Goal: Task Accomplishment & Management: Complete application form

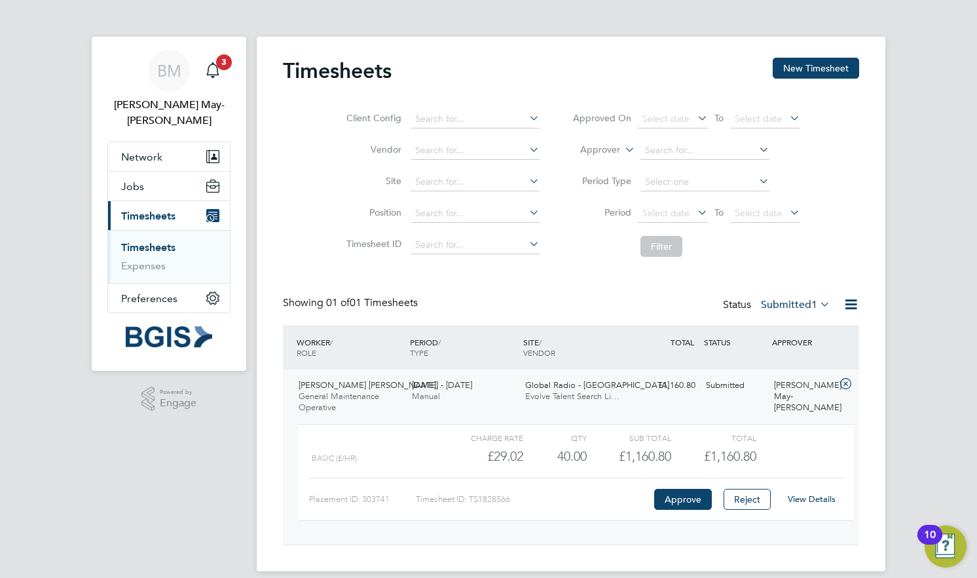
scroll to position [22, 128]
click at [680, 494] on button "Approve" at bounding box center [683, 498] width 58 height 21
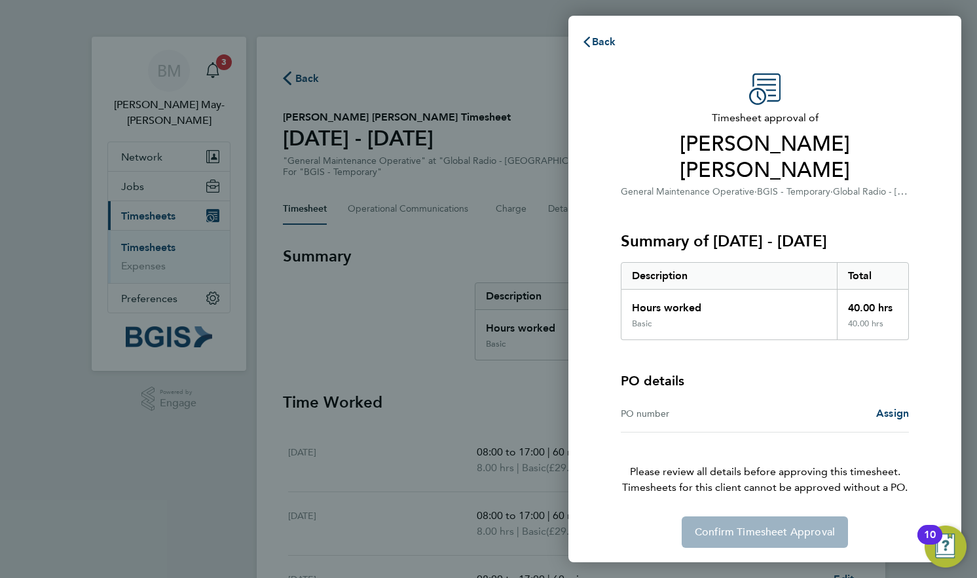
click at [683, 405] on div "PO number" at bounding box center [693, 413] width 144 height 16
click at [893, 407] on span "Assign" at bounding box center [892, 413] width 33 height 12
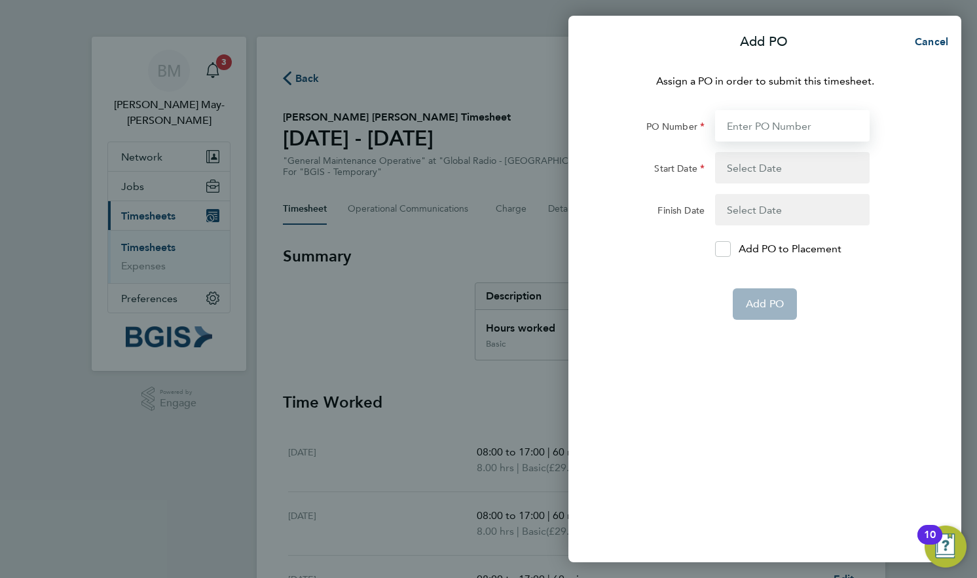
click at [764, 131] on input "PO Number" at bounding box center [792, 125] width 155 height 31
paste input "PSP2509300061"
click at [783, 127] on input "PSP2509300061" at bounding box center [792, 125] width 155 height 31
type input "PSP2509300061"
click at [768, 150] on form "PO Number PSP2509300061 Start Date Finish Date Add PO to Placement Add PO" at bounding box center [765, 215] width 320 height 210
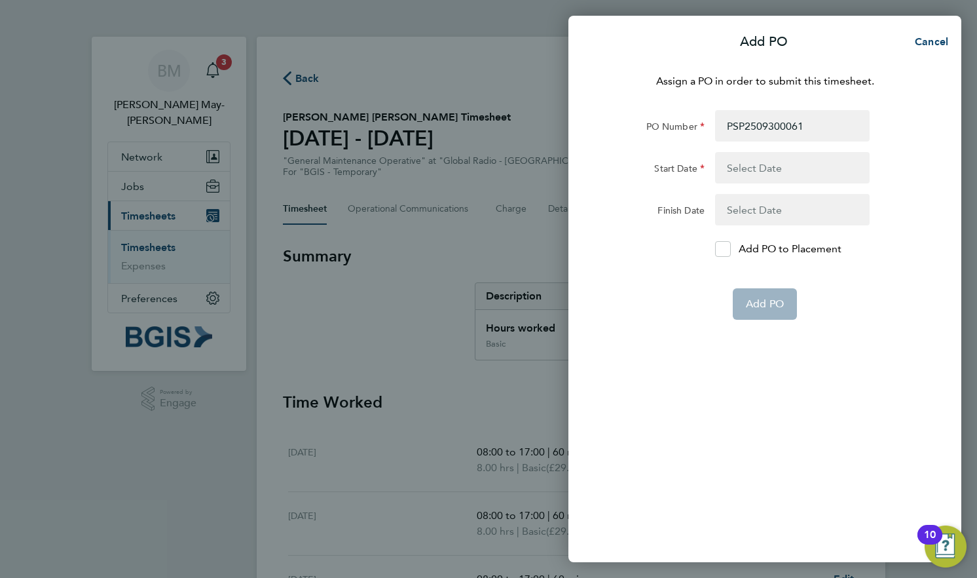
click at [764, 160] on button "button" at bounding box center [792, 167] width 155 height 31
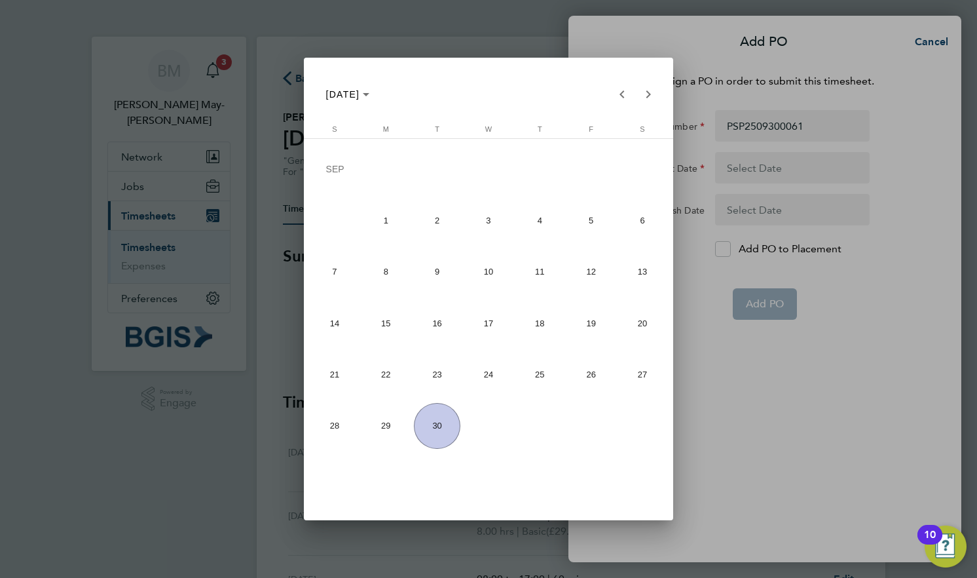
click at [435, 430] on span "30" at bounding box center [437, 426] width 46 height 46
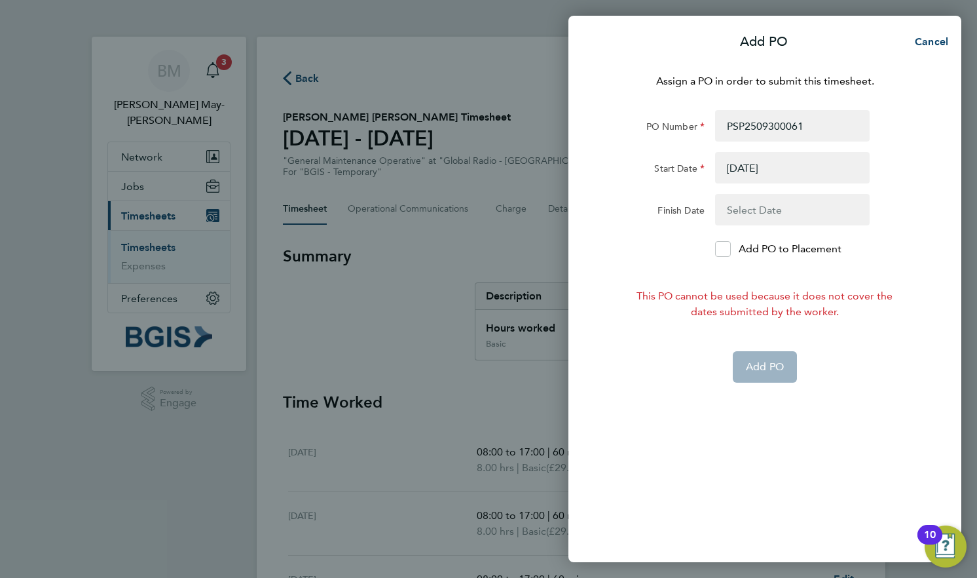
click at [779, 180] on button "button" at bounding box center [792, 167] width 155 height 31
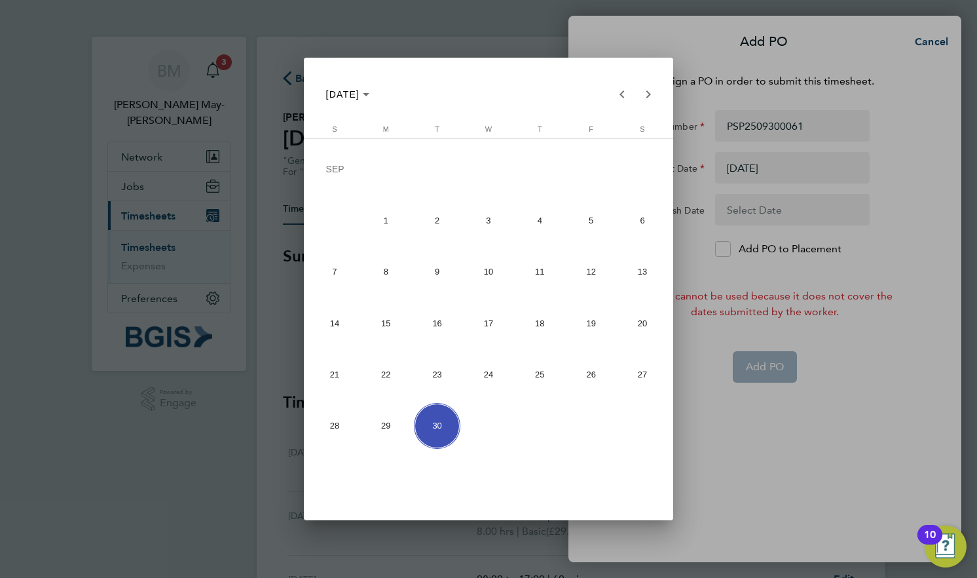
click at [644, 325] on span "20" at bounding box center [642, 323] width 46 height 46
type input "20 Sep 25"
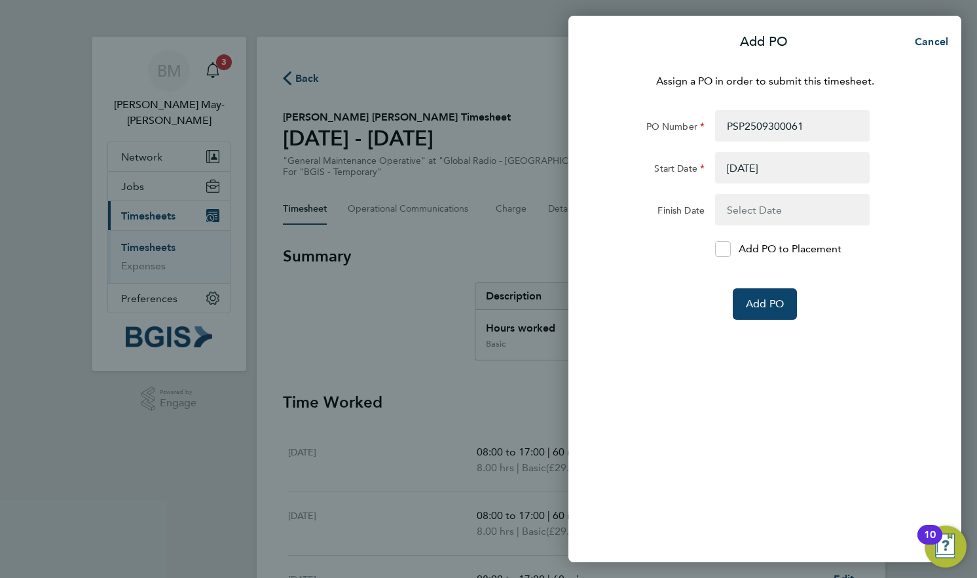
drag, startPoint x: 794, startPoint y: 200, endPoint x: 803, endPoint y: 193, distance: 12.2
click at [803, 193] on form "PO Number PSP2509300061 Start Date 20 Sep 25 Finish Date Add PO to Placement Ad…" at bounding box center [765, 215] width 320 height 210
click at [767, 205] on button "button" at bounding box center [792, 209] width 155 height 31
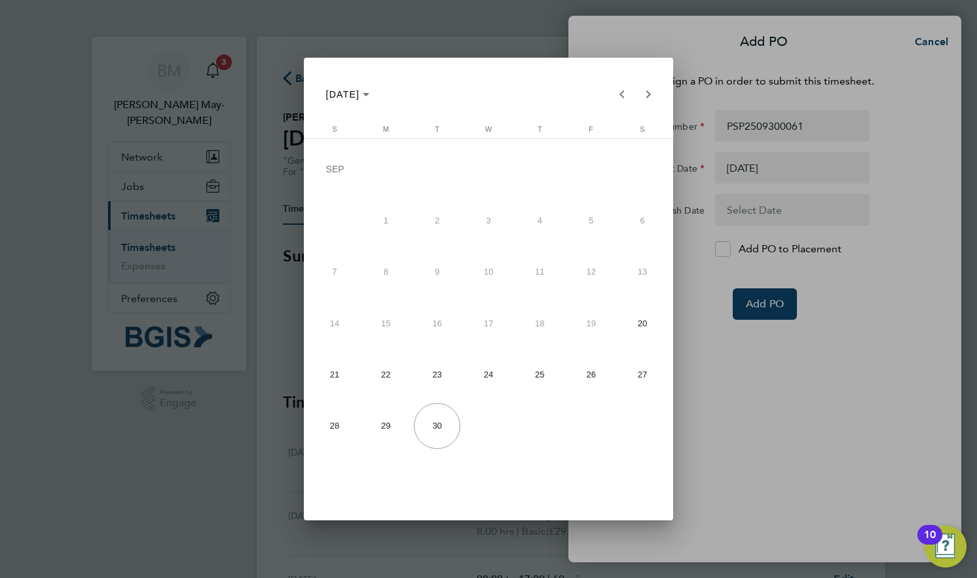
click at [585, 377] on span "26" at bounding box center [591, 374] width 46 height 46
type input "26 Sep 25"
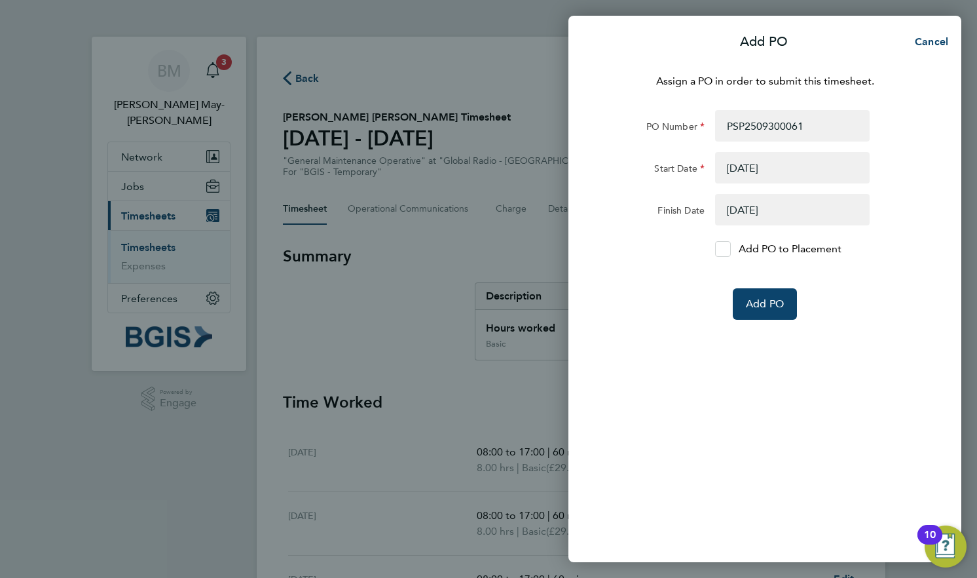
click at [722, 256] on div at bounding box center [723, 249] width 16 height 16
click at [727, 249] on input "Add PO to Placement" at bounding box center [727, 249] width 0 height 0
click at [765, 303] on span "Add PO" at bounding box center [765, 303] width 38 height 13
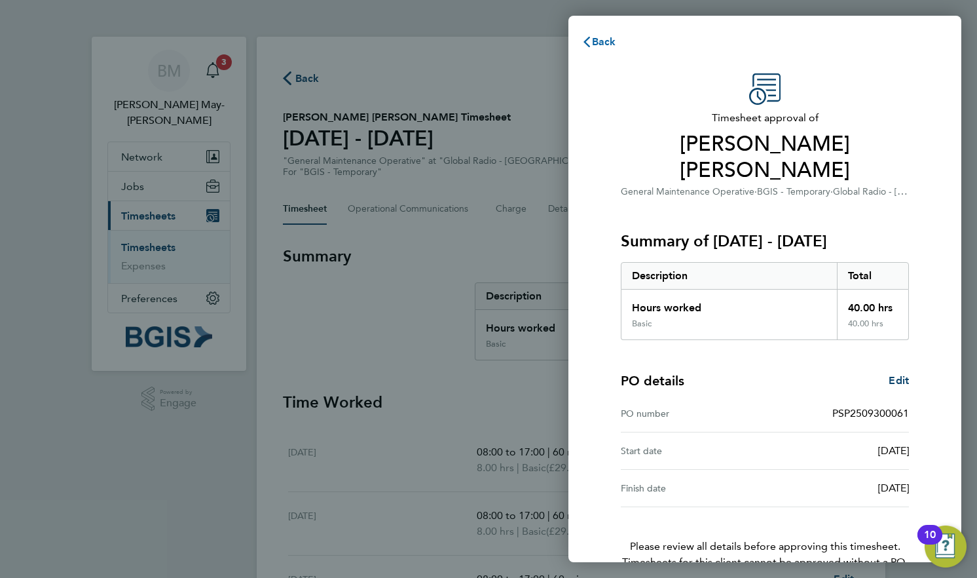
click at [596, 39] on span "Back" at bounding box center [604, 41] width 24 height 12
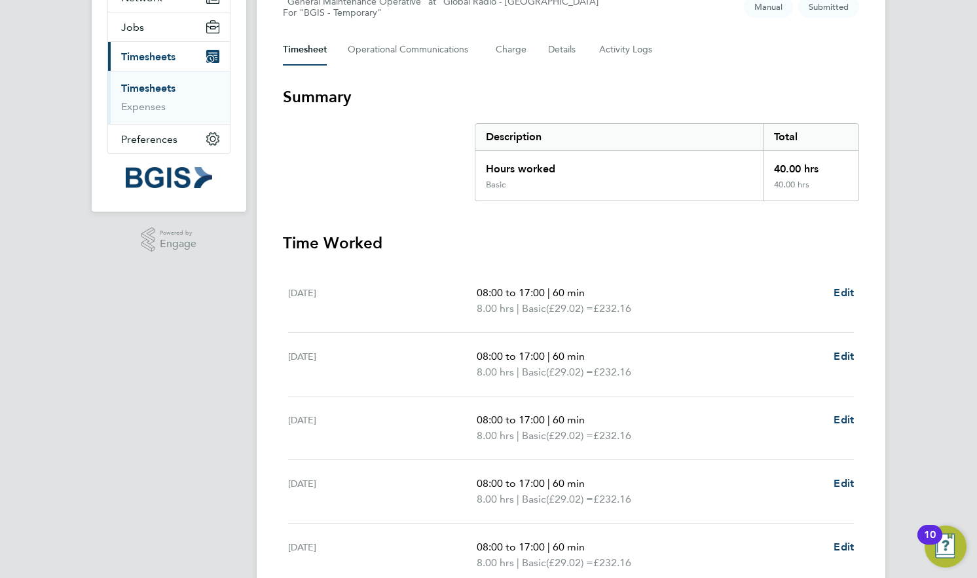
scroll to position [284, 0]
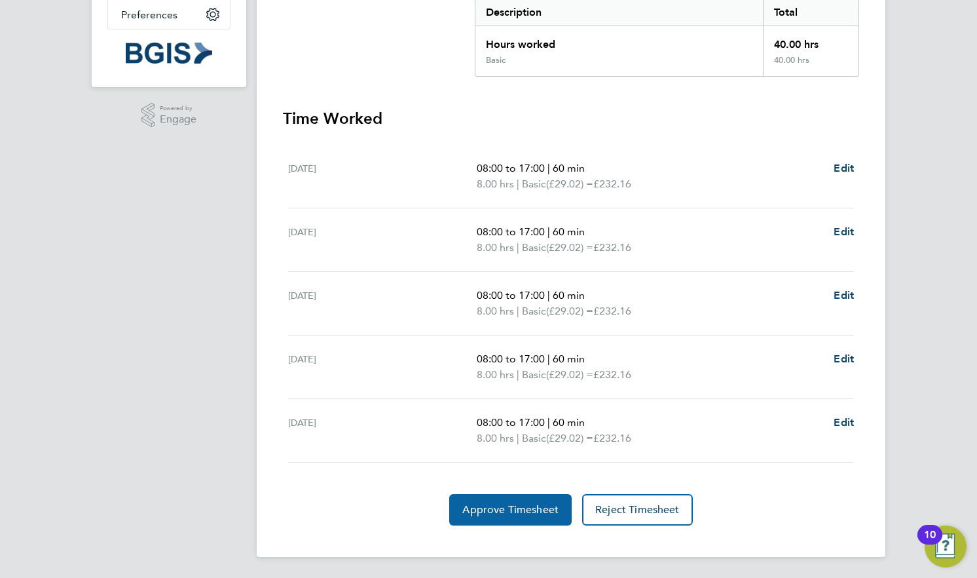
click at [514, 509] on span "Approve Timesheet" at bounding box center [510, 509] width 96 height 13
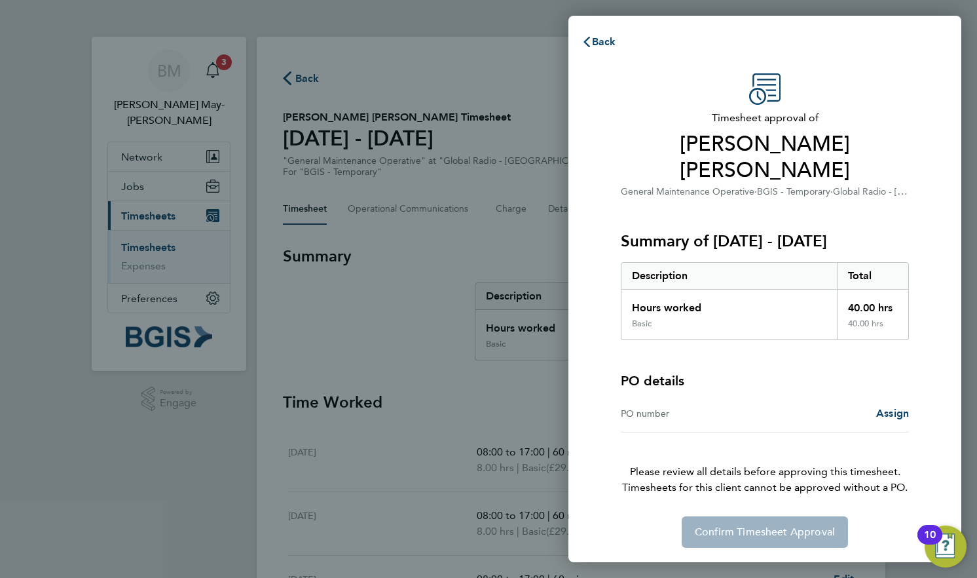
click at [746, 405] on div "PO number" at bounding box center [693, 413] width 144 height 16
click at [891, 407] on span "Assign" at bounding box center [892, 413] width 33 height 12
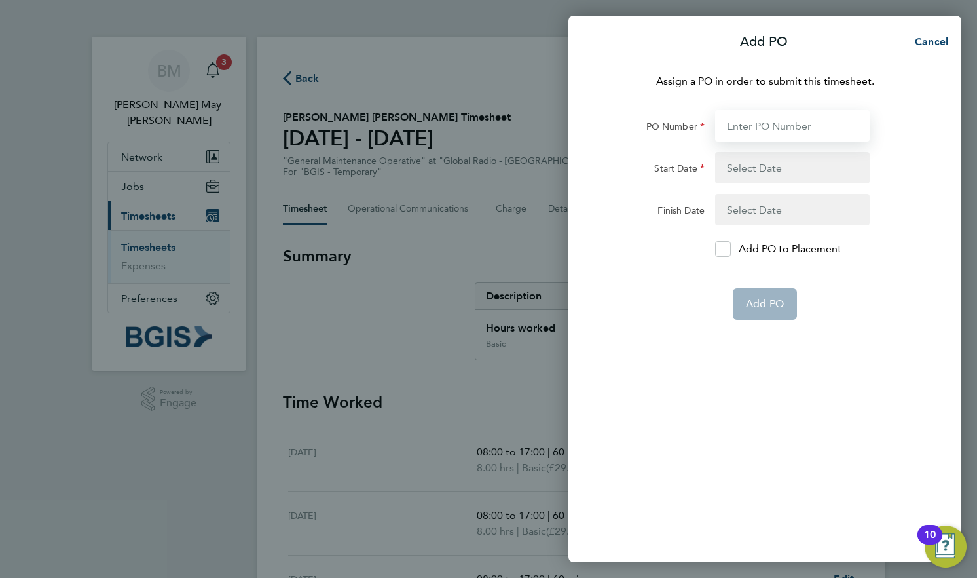
click at [776, 126] on input "PO Number" at bounding box center [792, 125] width 155 height 31
paste input "PSP2509300061"
type input "PSP2509300061"
type input "20 Sep 25"
type input "26 Sep 25"
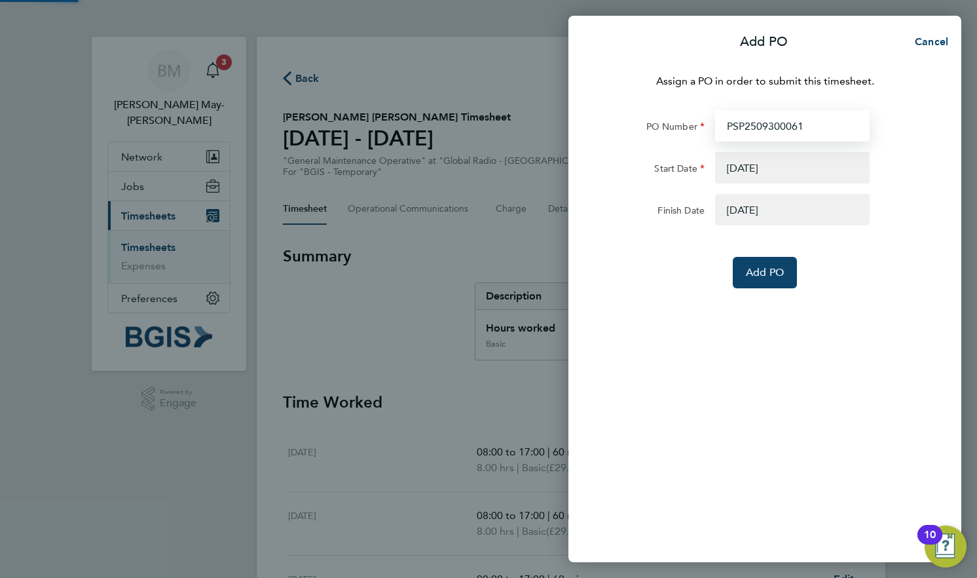
type input "PSP2509300061"
click at [754, 170] on button "button" at bounding box center [792, 167] width 155 height 31
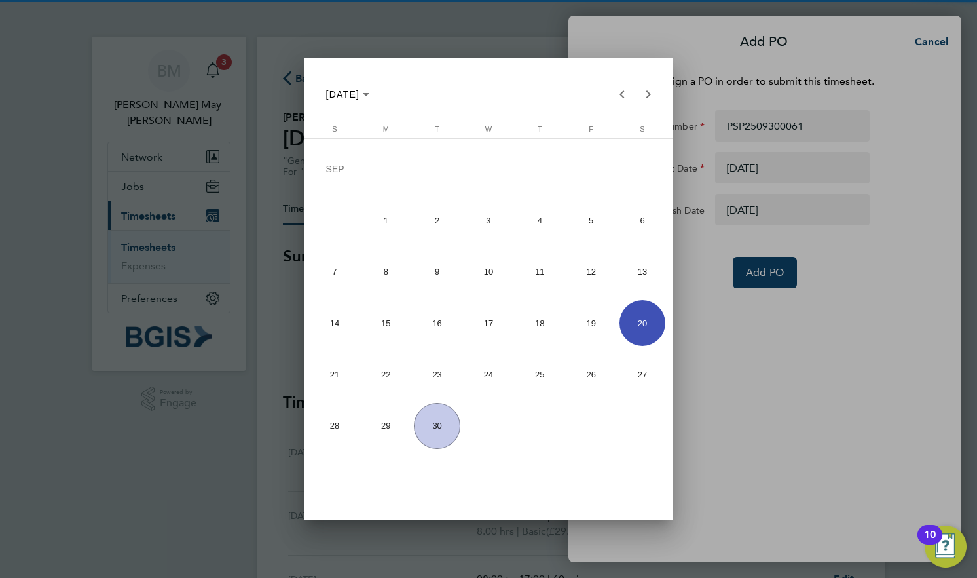
click at [783, 301] on div at bounding box center [488, 289] width 977 height 578
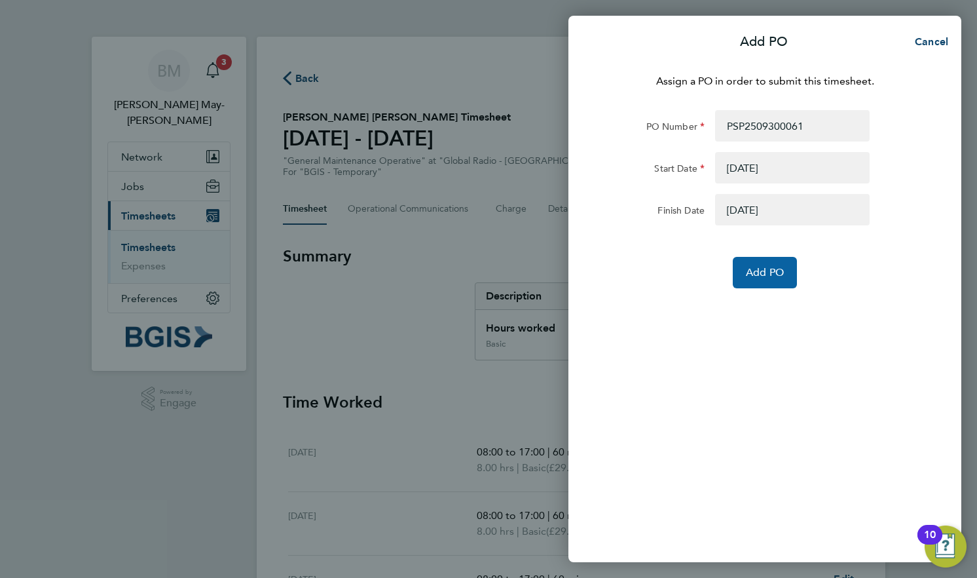
click at [780, 265] on button "Add PO" at bounding box center [765, 272] width 64 height 31
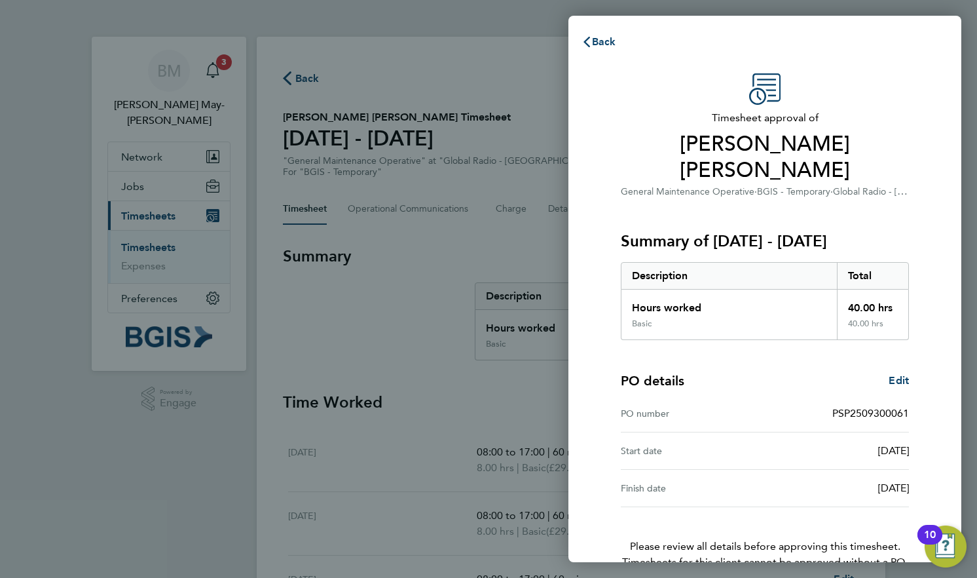
scroll to position [50, 0]
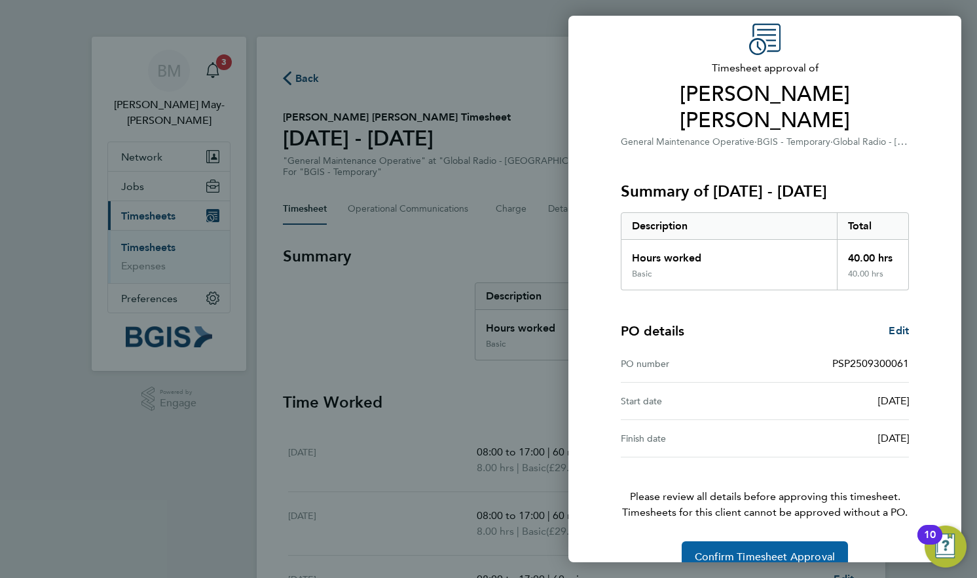
click at [752, 543] on button "Confirm Timesheet Approval" at bounding box center [765, 556] width 166 height 31
